Goal: Navigation & Orientation: Go to known website

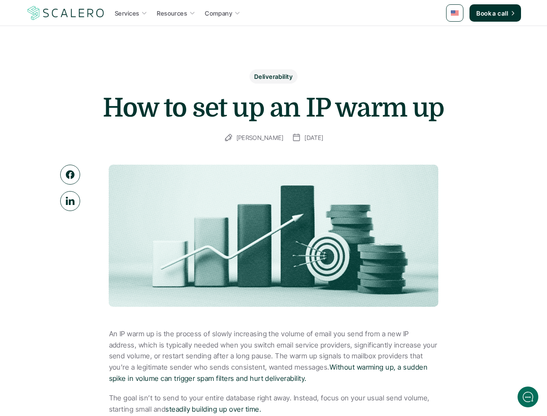
click at [66, 13] on img at bounding box center [66, 13] width 80 height 16
click at [455, 13] on img at bounding box center [455, 12] width 8 height 5
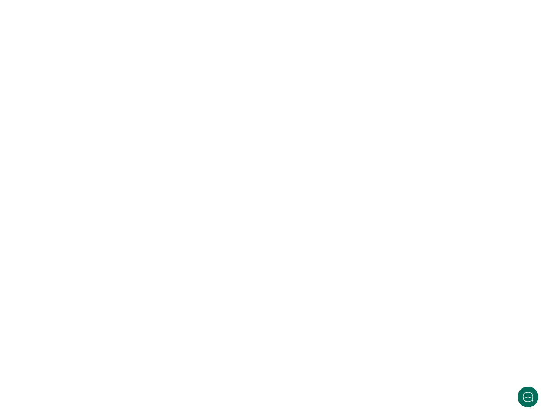
click at [273, 0] on html at bounding box center [273, 0] width 547 height 0
